Goal: Task Accomplishment & Management: Use online tool/utility

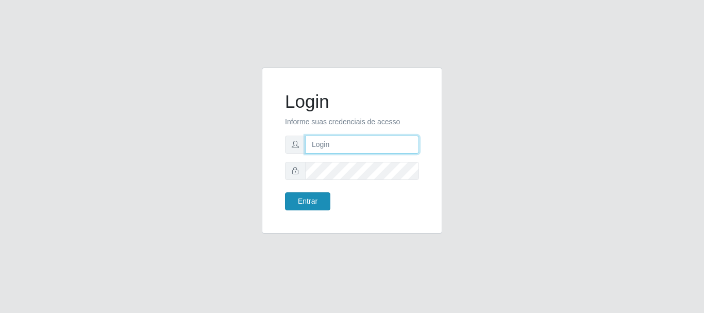
type input "caio@B1"
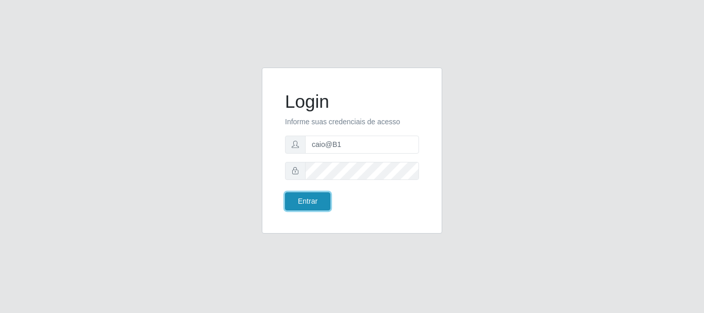
click at [312, 203] on button "Entrar" at bounding box center [307, 201] width 45 height 18
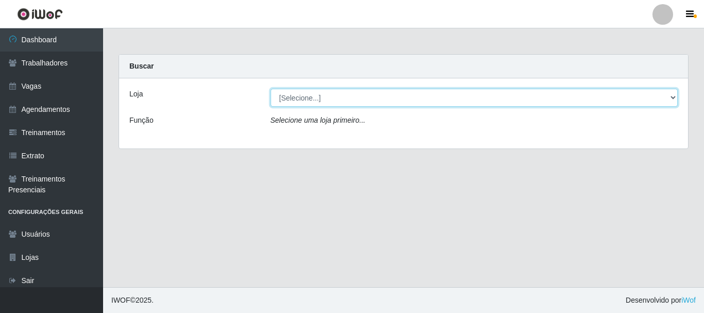
click at [360, 95] on select "[Selecione...] Bemais Supermercados - B1 [GEOGRAPHIC_DATA]" at bounding box center [475, 98] width 408 height 18
select select "403"
click at [271, 89] on select "[Selecione...] Bemais Supermercados - B1 [GEOGRAPHIC_DATA]" at bounding box center [475, 98] width 408 height 18
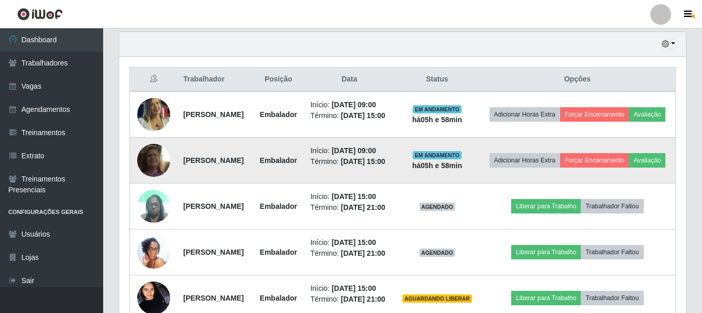
scroll to position [361, 0]
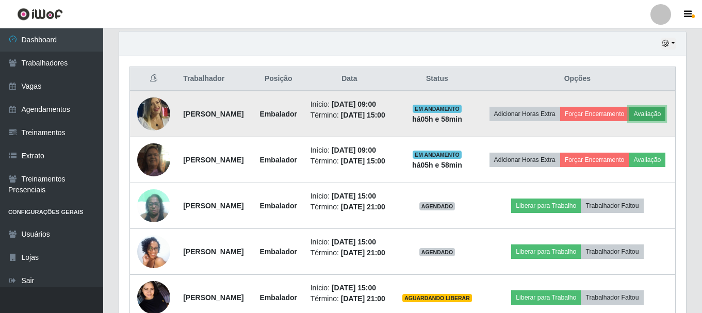
click at [629, 121] on button "Avaliação" at bounding box center [647, 114] width 37 height 14
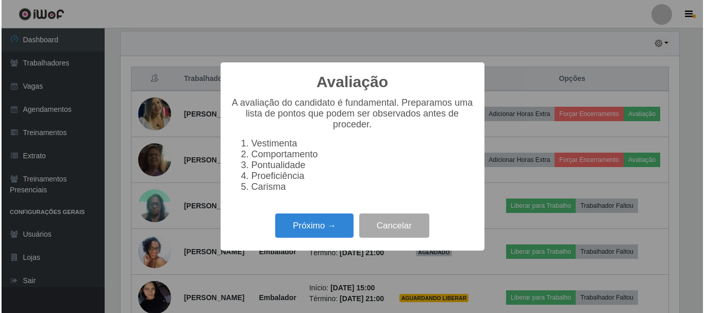
scroll to position [214, 562]
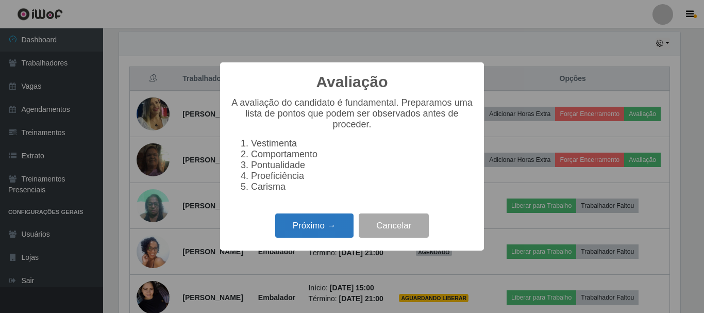
click at [334, 231] on button "Próximo →" at bounding box center [314, 225] width 78 height 24
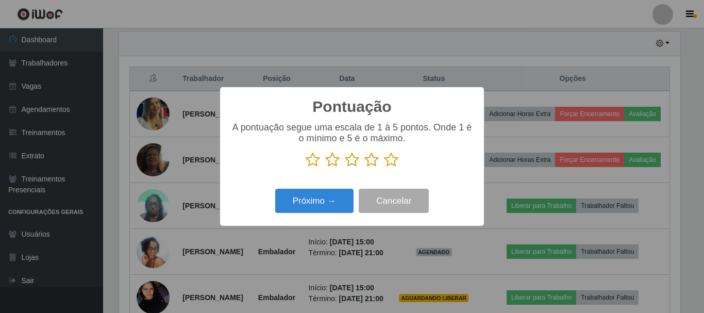
click at [386, 160] on icon at bounding box center [391, 159] width 14 height 15
click at [384, 168] on input "radio" at bounding box center [384, 168] width 0 height 0
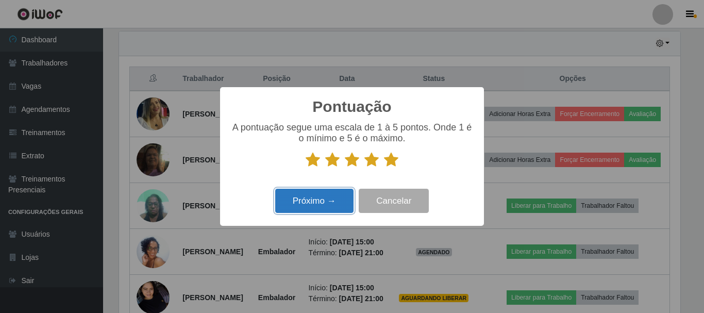
click at [315, 206] on button "Próximo →" at bounding box center [314, 201] width 78 height 24
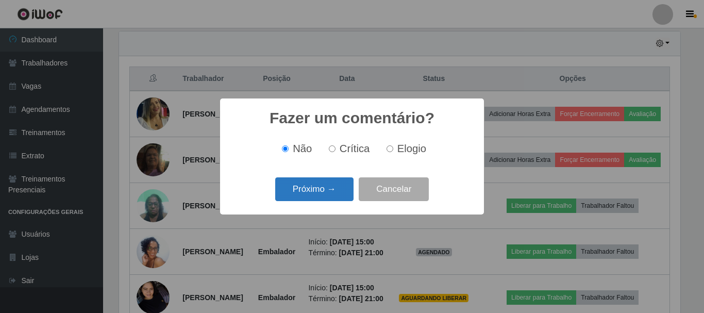
click at [320, 188] on button "Próximo →" at bounding box center [314, 189] width 78 height 24
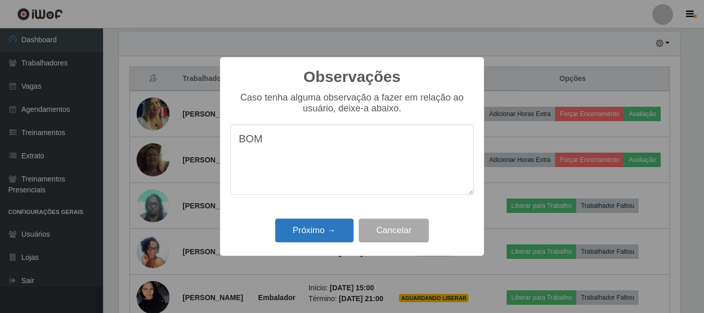
type textarea "BOM"
click at [320, 227] on button "Próximo →" at bounding box center [314, 231] width 78 height 24
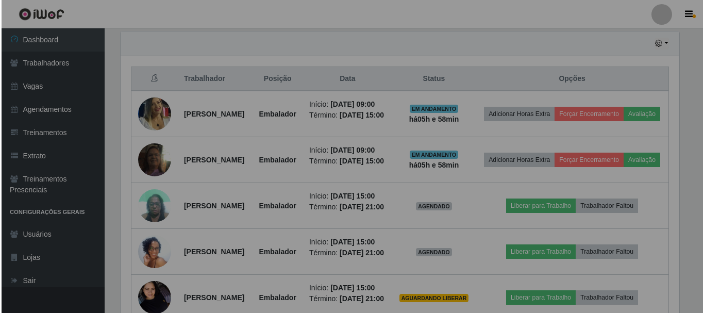
scroll to position [214, 567]
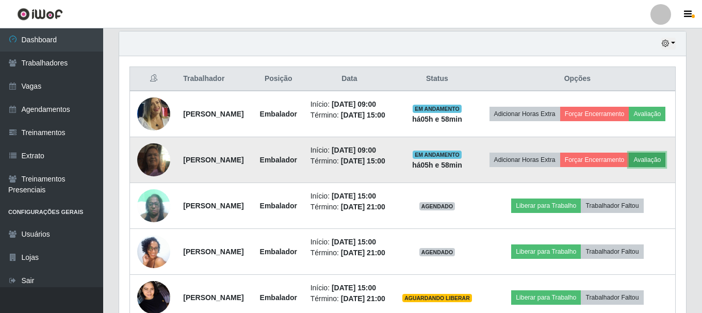
click at [629, 167] on button "Avaliação" at bounding box center [647, 160] width 37 height 14
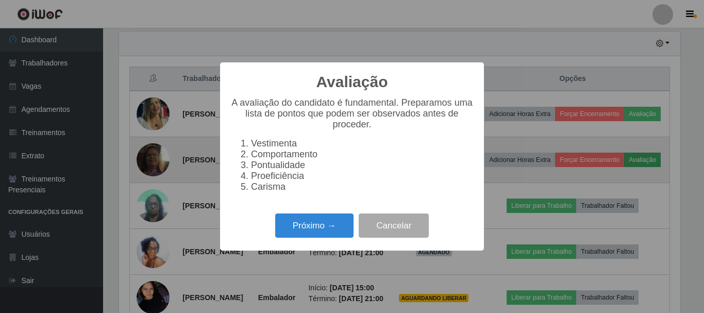
scroll to position [214, 562]
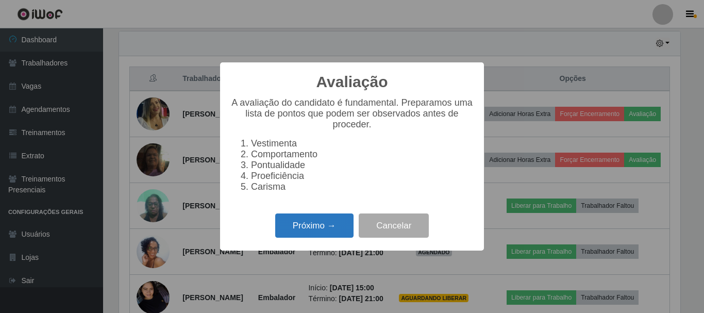
click at [320, 237] on button "Próximo →" at bounding box center [314, 225] width 78 height 24
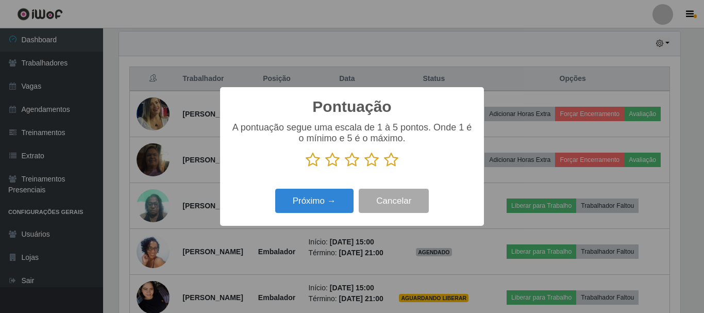
click at [387, 164] on icon at bounding box center [391, 159] width 14 height 15
click at [384, 168] on input "radio" at bounding box center [384, 168] width 0 height 0
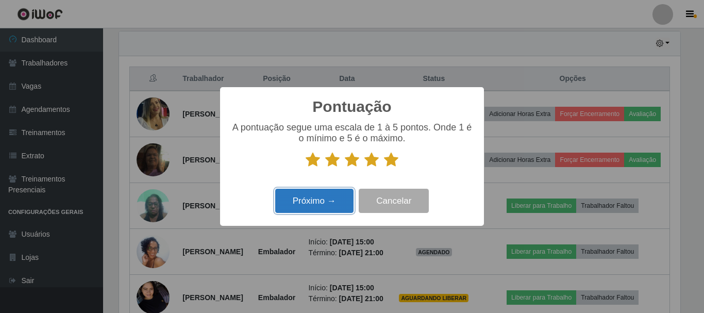
click at [319, 204] on button "Próximo →" at bounding box center [314, 201] width 78 height 24
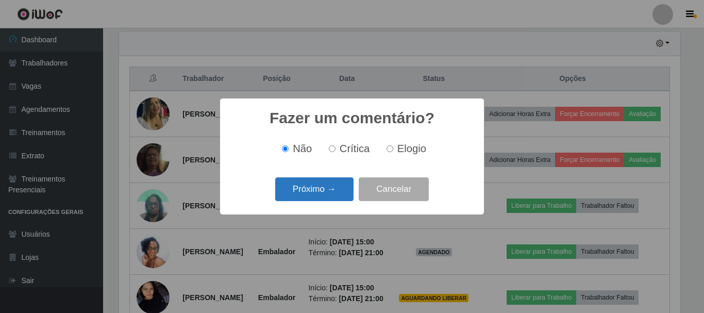
click at [331, 192] on button "Próximo →" at bounding box center [314, 189] width 78 height 24
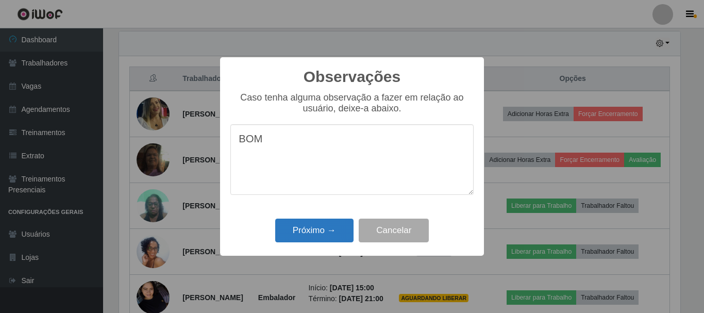
type textarea "BOM"
click at [327, 229] on button "Próximo →" at bounding box center [314, 231] width 78 height 24
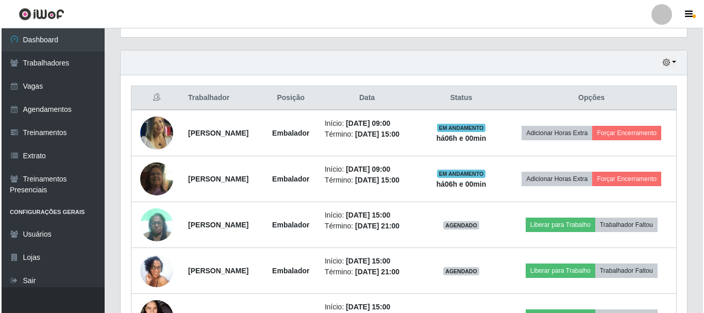
scroll to position [302, 0]
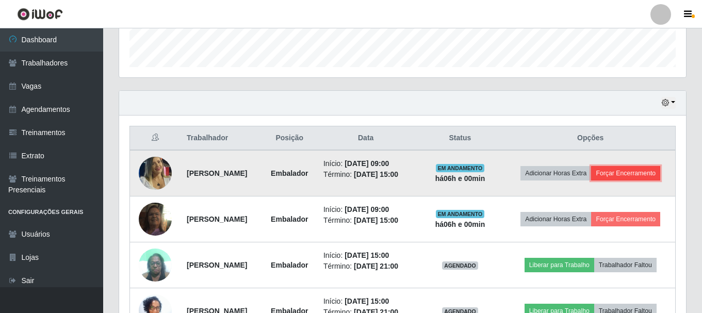
click at [600, 180] on button "Forçar Encerramento" at bounding box center [625, 173] width 69 height 14
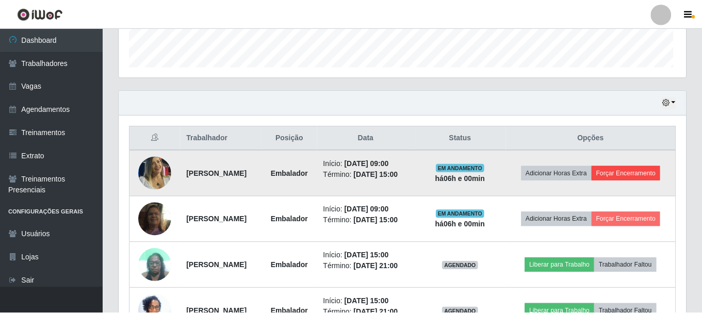
scroll to position [214, 562]
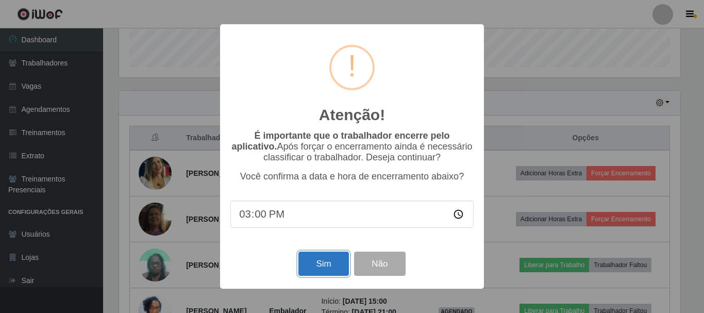
click at [314, 266] on button "Sim" at bounding box center [324, 264] width 50 height 24
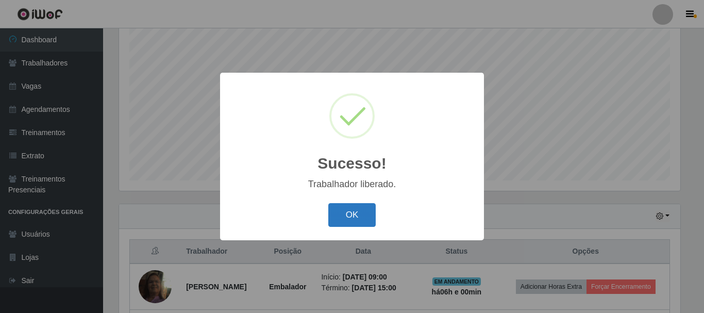
click at [346, 214] on button "OK" at bounding box center [352, 215] width 48 height 24
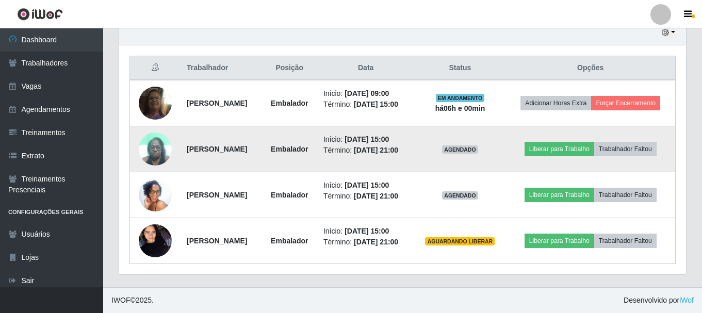
scroll to position [394, 0]
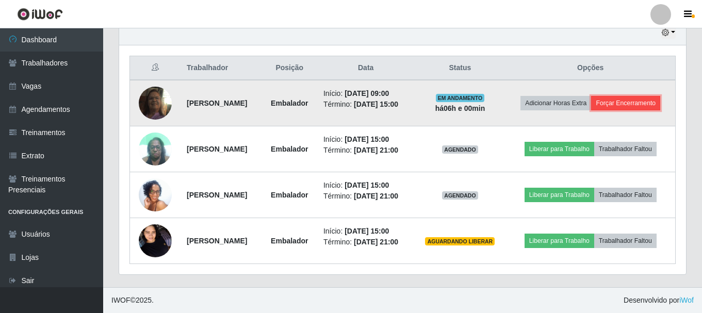
click at [609, 96] on button "Forçar Encerramento" at bounding box center [625, 103] width 69 height 14
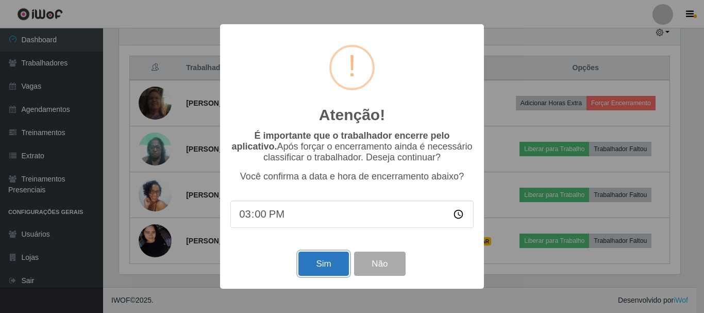
click at [320, 257] on button "Sim" at bounding box center [324, 264] width 50 height 24
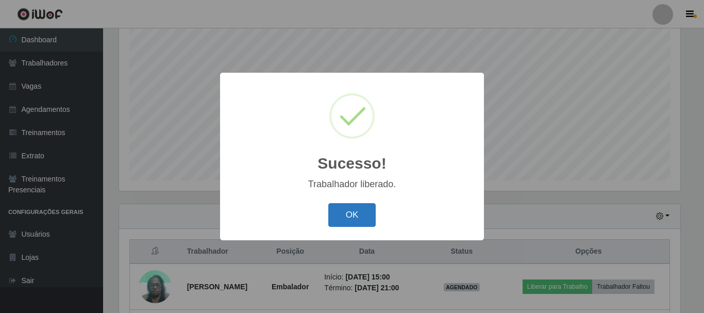
click at [366, 220] on button "OK" at bounding box center [352, 215] width 48 height 24
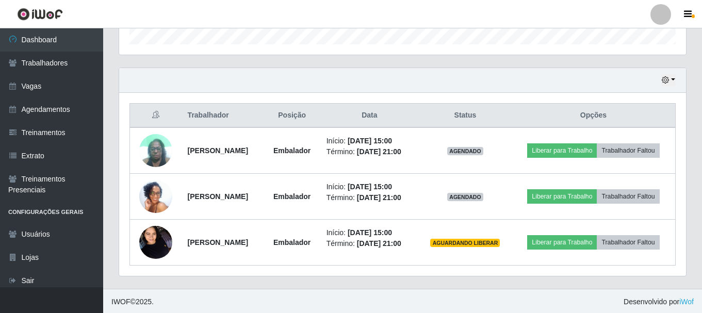
scroll to position [326, 0]
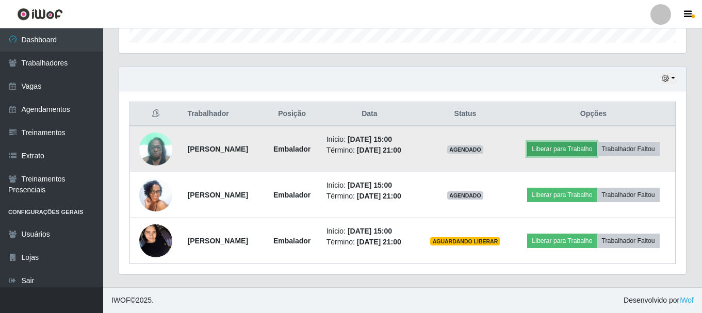
click at [570, 147] on button "Liberar para Trabalho" at bounding box center [562, 149] width 70 height 14
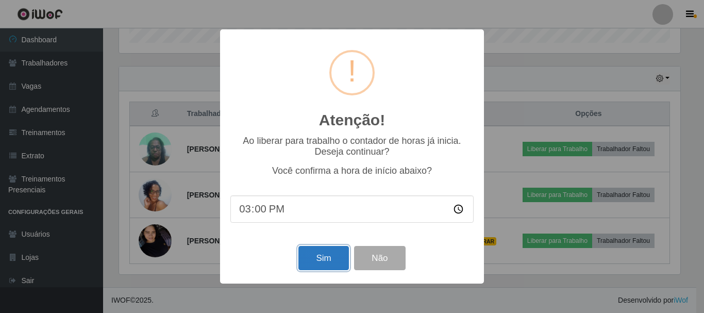
click at [325, 265] on button "Sim" at bounding box center [324, 258] width 50 height 24
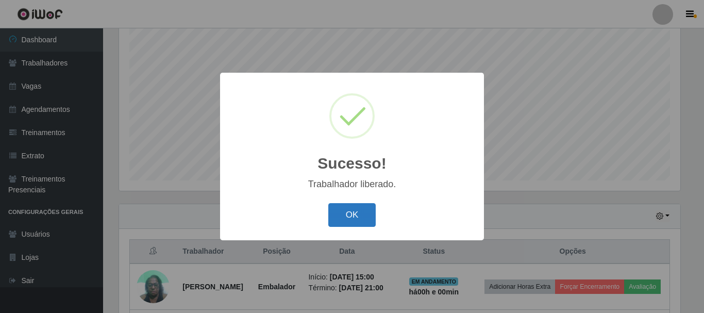
click at [372, 213] on button "OK" at bounding box center [352, 215] width 48 height 24
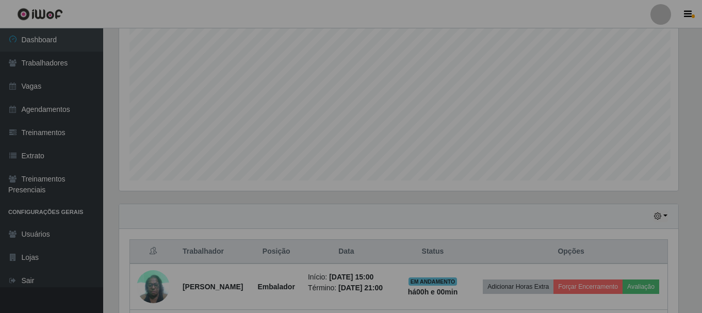
scroll to position [0, 0]
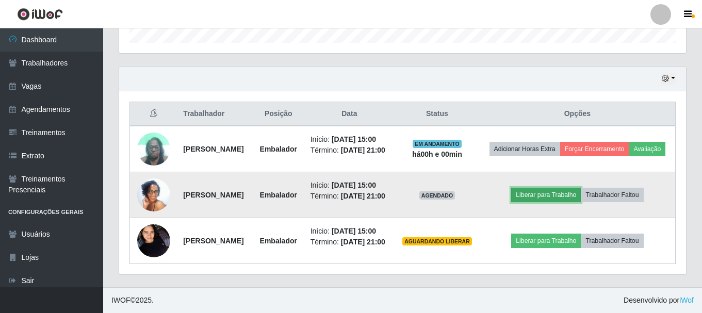
click at [573, 188] on button "Liberar para Trabalho" at bounding box center [546, 195] width 70 height 14
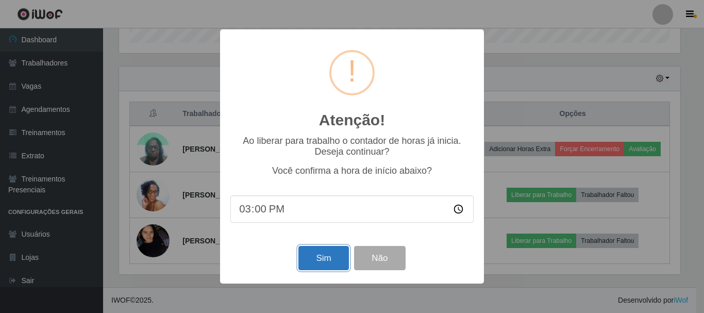
click at [332, 254] on button "Sim" at bounding box center [324, 258] width 50 height 24
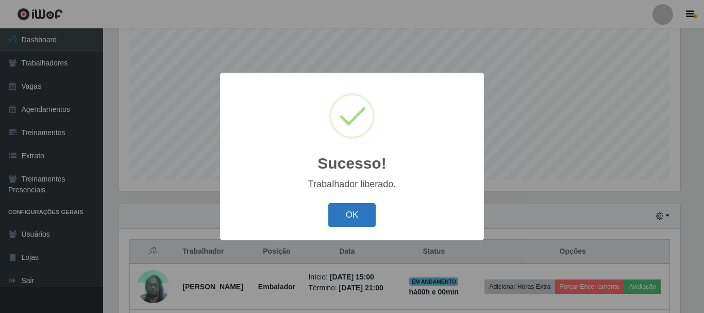
click at [360, 211] on button "OK" at bounding box center [352, 215] width 48 height 24
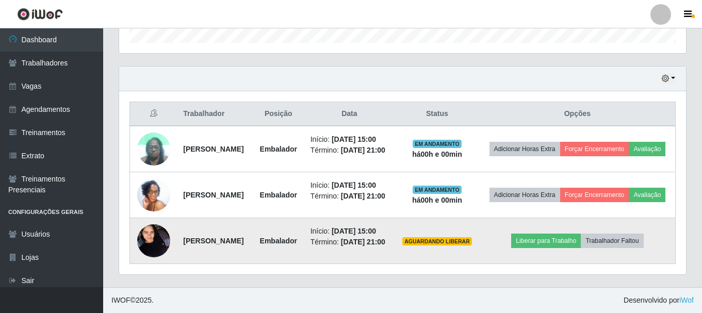
click at [158, 235] on img at bounding box center [153, 241] width 33 height 44
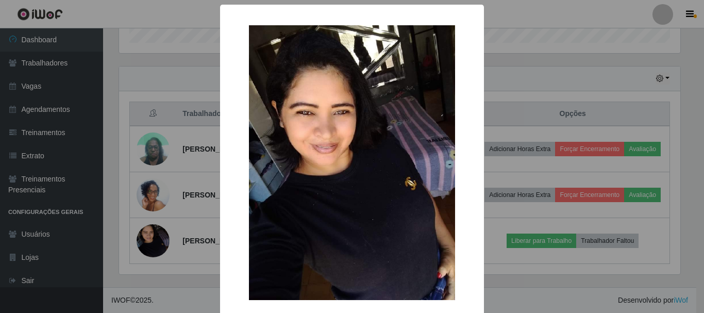
click at [169, 229] on div "× OK Cancel" at bounding box center [352, 156] width 704 height 313
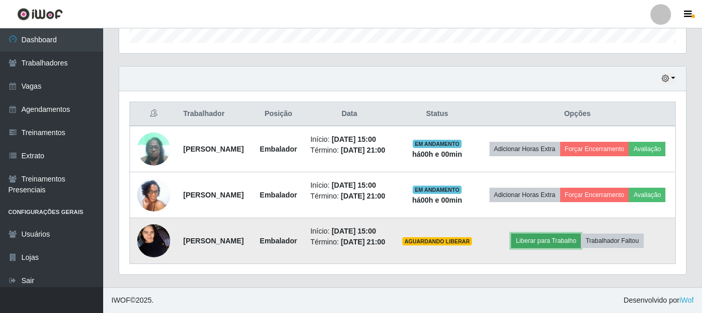
click at [577, 234] on button "Liberar para Trabalho" at bounding box center [546, 241] width 70 height 14
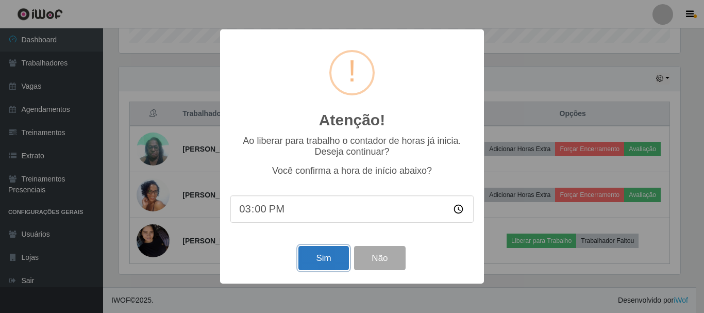
click at [316, 254] on button "Sim" at bounding box center [324, 258] width 50 height 24
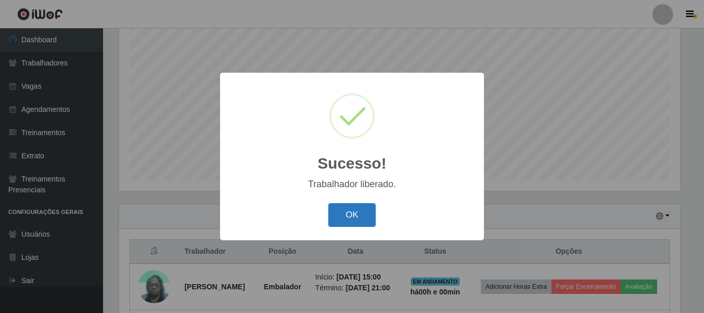
click at [365, 212] on button "OK" at bounding box center [352, 215] width 48 height 24
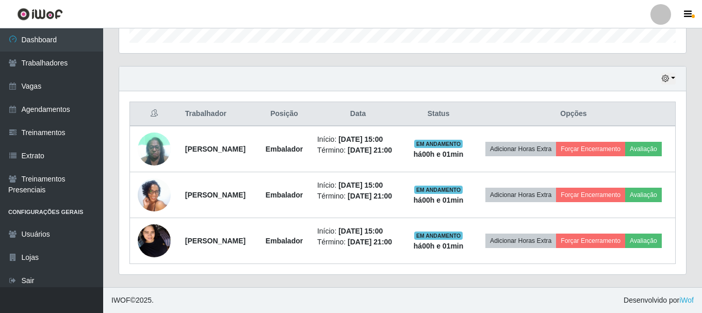
click at [526, 279] on div "Hoje 1 dia 3 dias 1 Semana Não encerrados Trabalhador Posição Data Status Opçõe…" at bounding box center [402, 176] width 583 height 221
click at [669, 73] on button "button" at bounding box center [668, 79] width 14 height 12
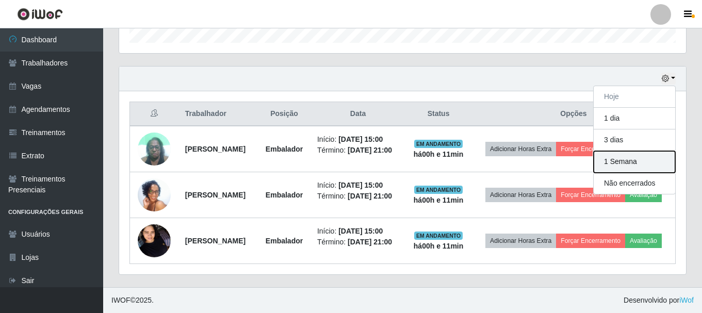
click at [636, 151] on button "1 Semana" at bounding box center [634, 162] width 81 height 22
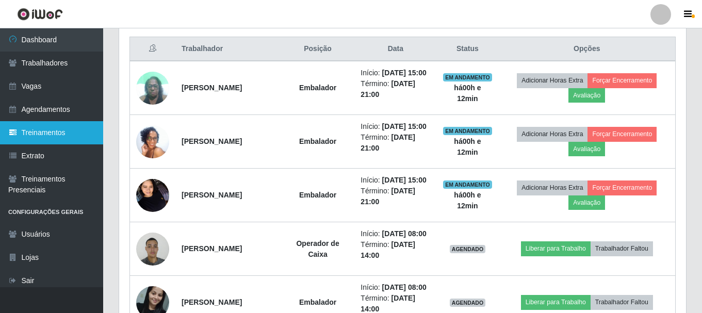
scroll to position [382, 0]
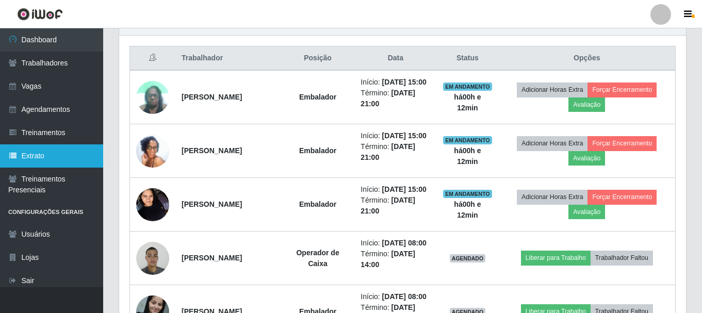
click at [39, 163] on link "Extrato" at bounding box center [51, 155] width 103 height 23
